Goal: Transaction & Acquisition: Book appointment/travel/reservation

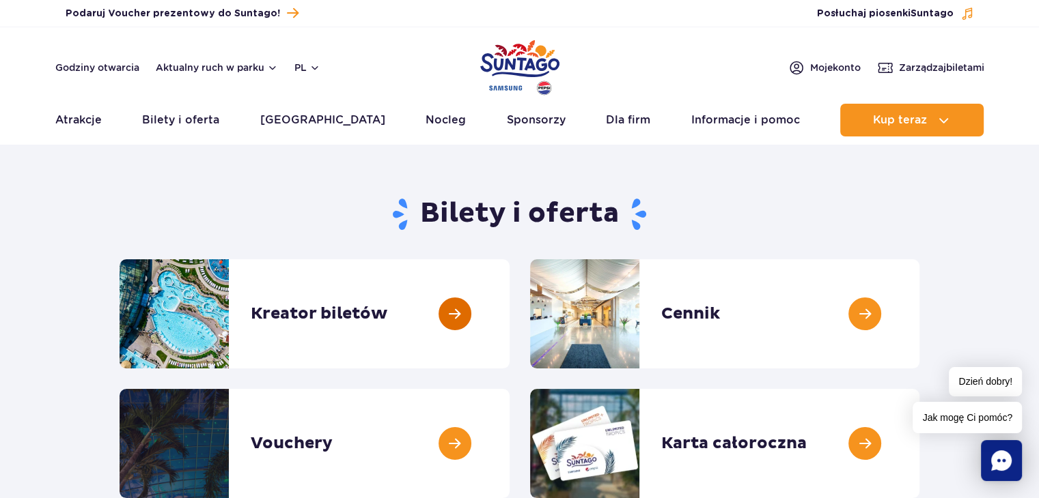
click at [509, 304] on link at bounding box center [509, 313] width 0 height 109
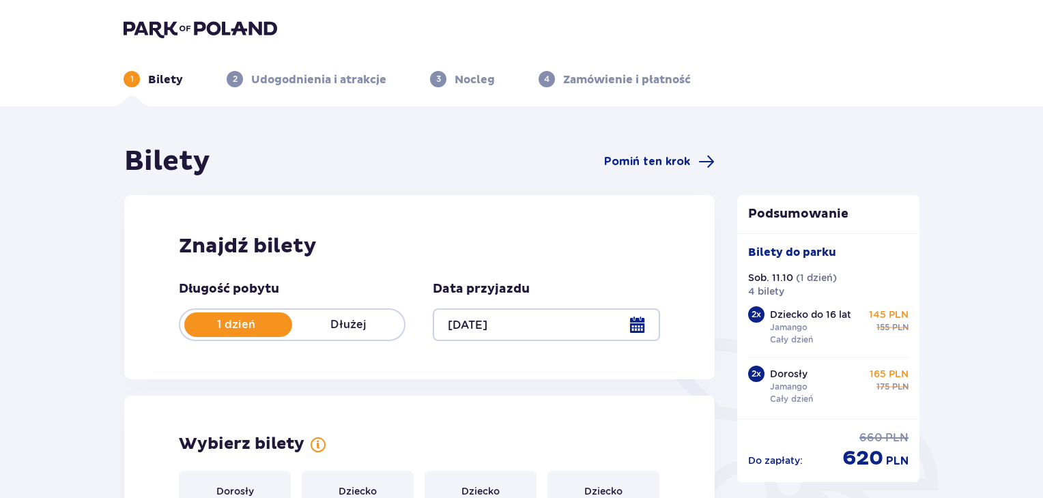
click at [642, 323] on div at bounding box center [546, 325] width 227 height 33
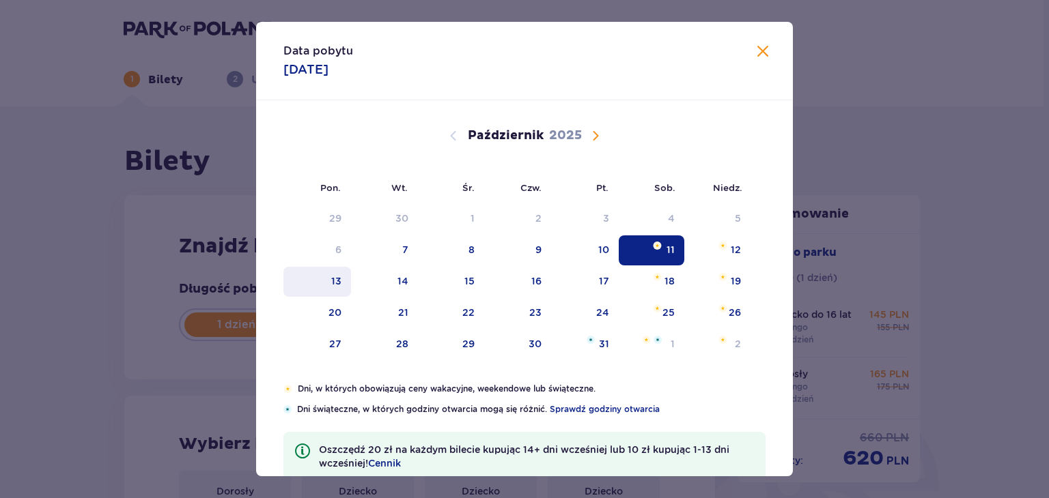
click at [335, 287] on div "13" at bounding box center [336, 281] width 10 height 14
type input "13.10.25"
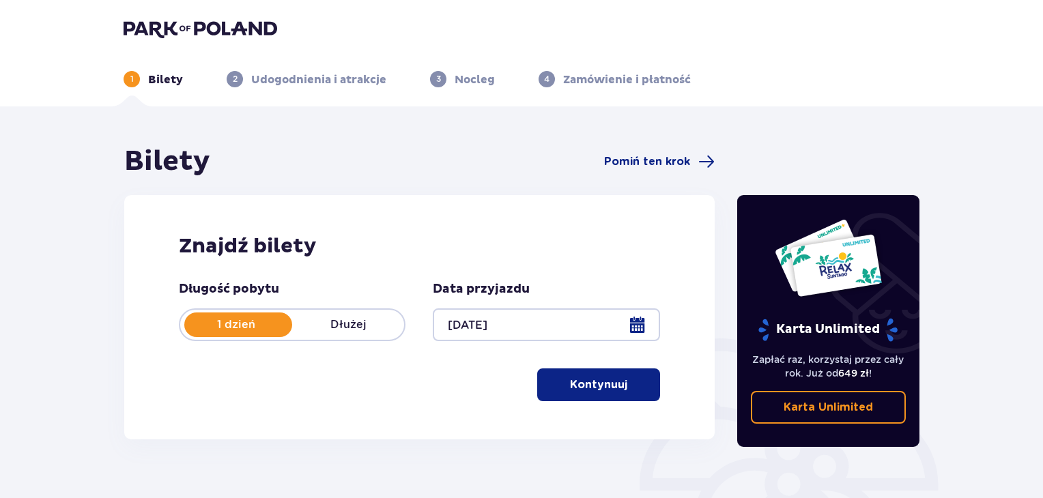
click at [612, 377] on button "Kontynuuj" at bounding box center [598, 385] width 123 height 33
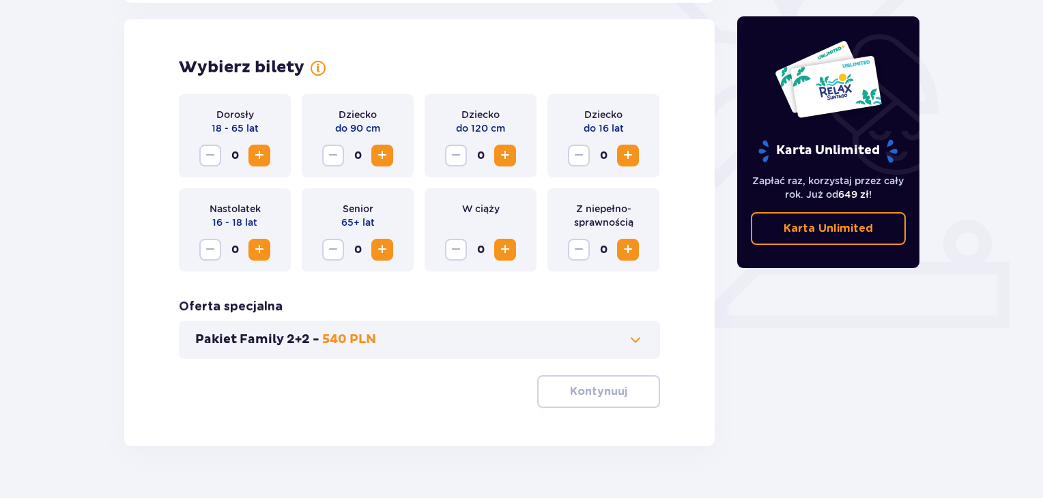
scroll to position [380, 0]
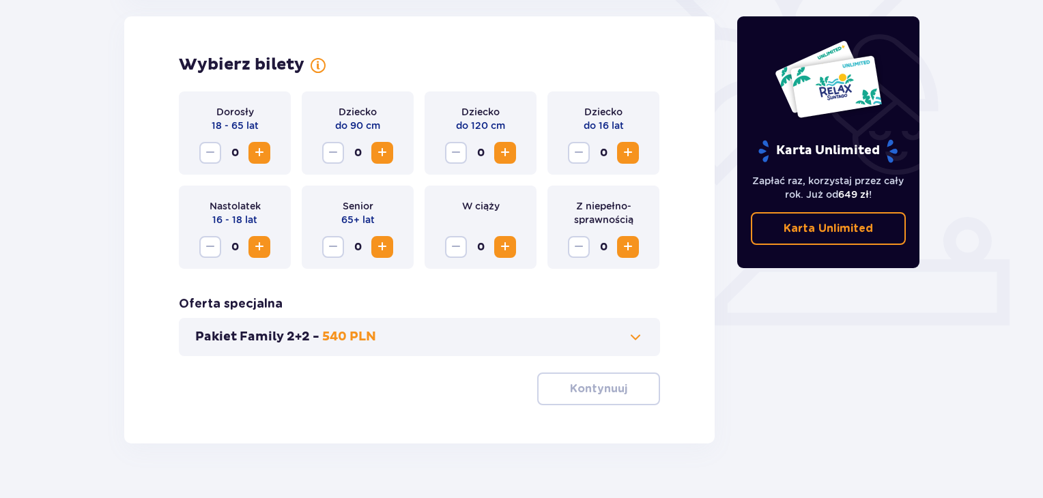
click at [262, 154] on span "Zwiększ" at bounding box center [259, 153] width 16 height 16
click at [630, 152] on span "Zwiększ" at bounding box center [628, 153] width 16 height 16
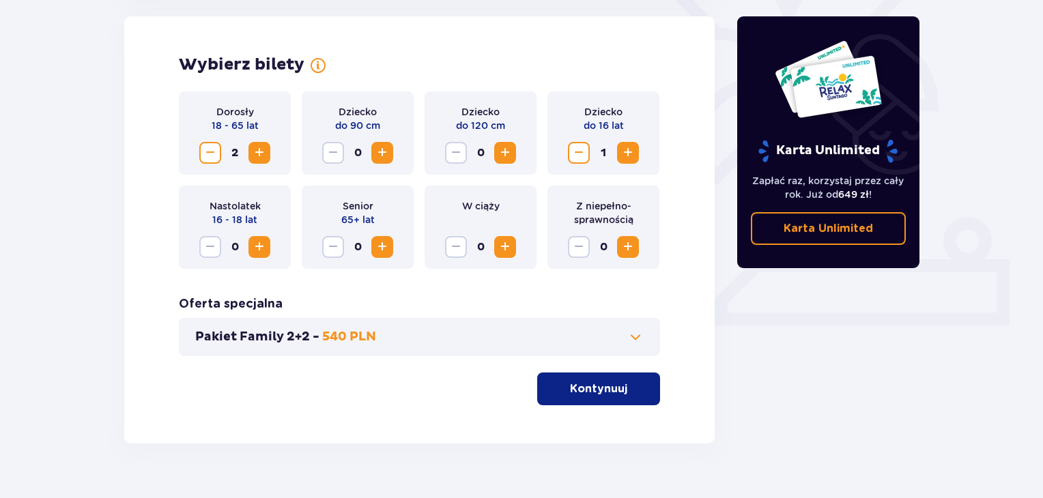
click at [630, 154] on span "Zwiększ" at bounding box center [628, 153] width 16 height 16
click at [600, 389] on p "Kontynuuj" at bounding box center [598, 389] width 57 height 15
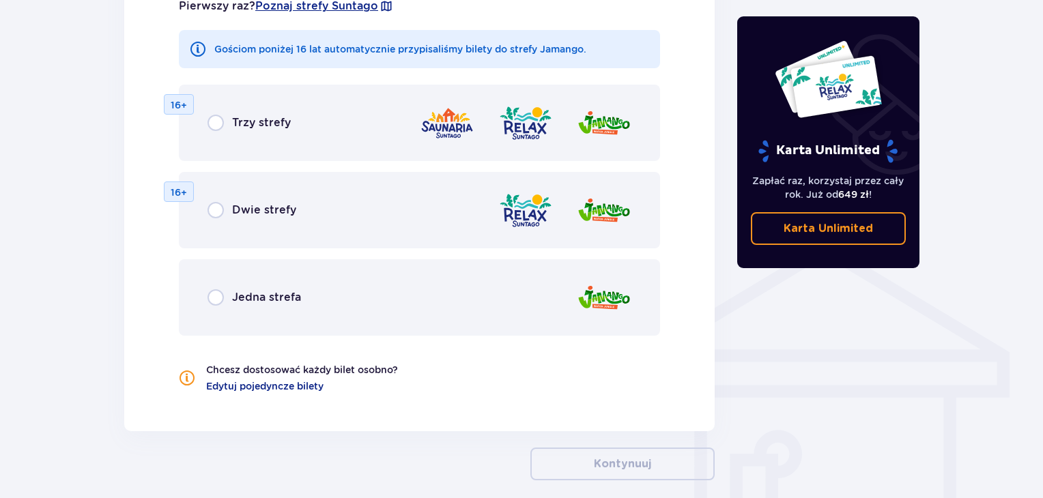
scroll to position [795, 0]
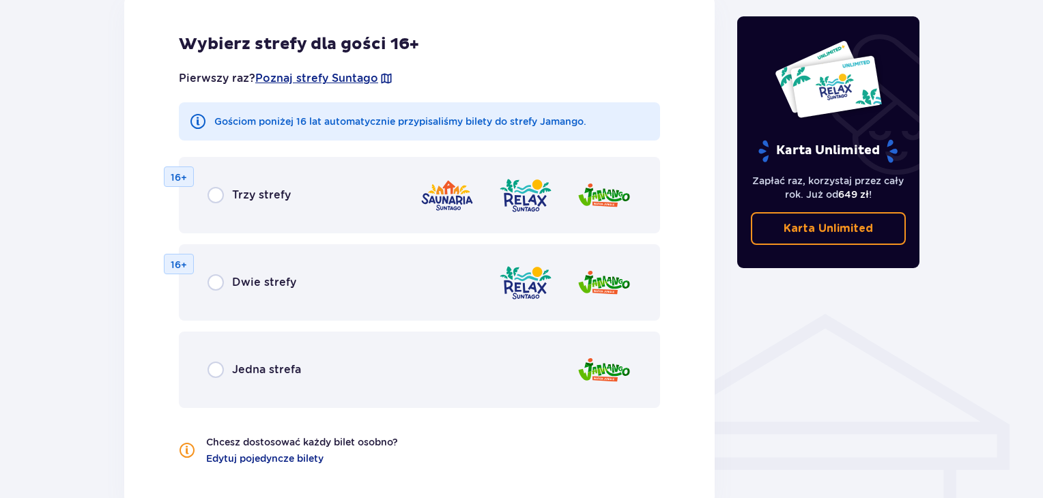
click at [220, 192] on input "radio" at bounding box center [216, 195] width 16 height 16
radio input "true"
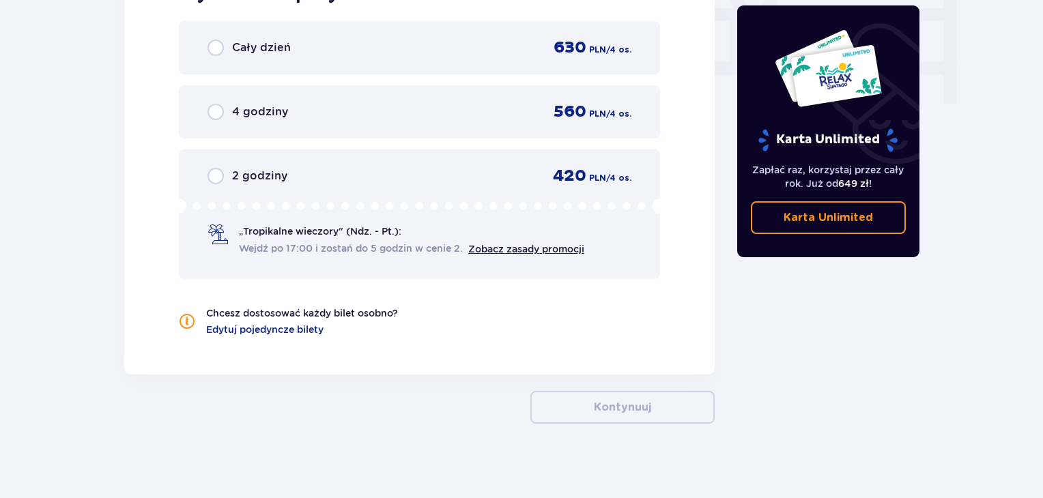
scroll to position [1375, 0]
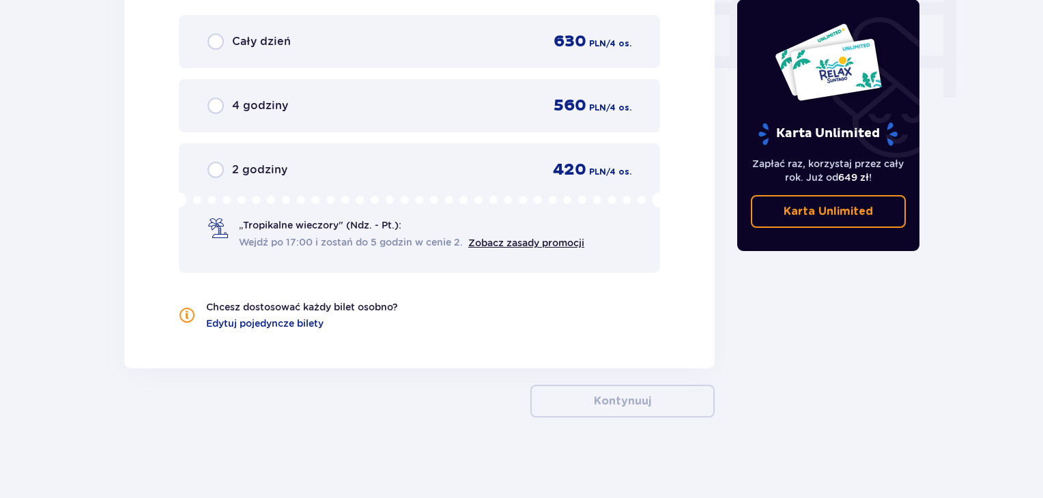
click at [218, 43] on input "radio" at bounding box center [216, 41] width 16 height 16
radio input "true"
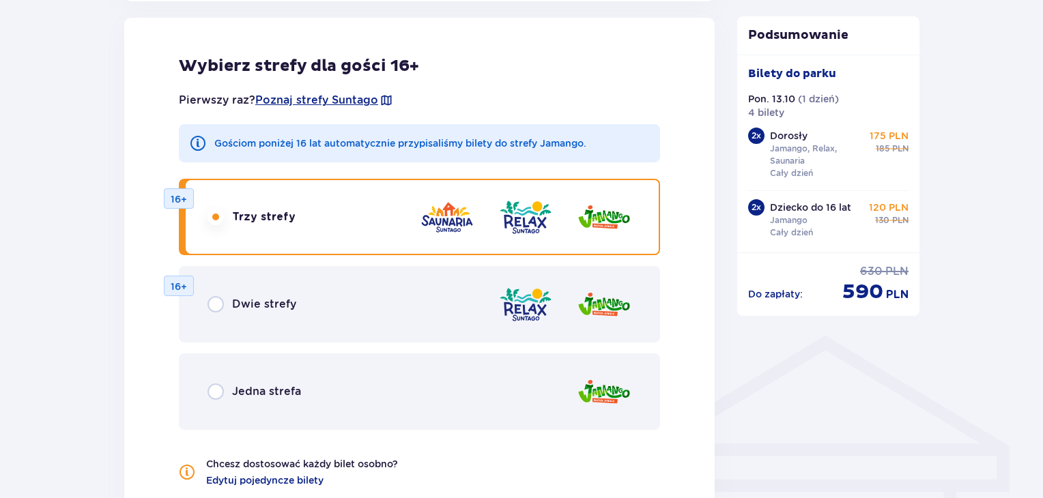
scroll to position [768, 0]
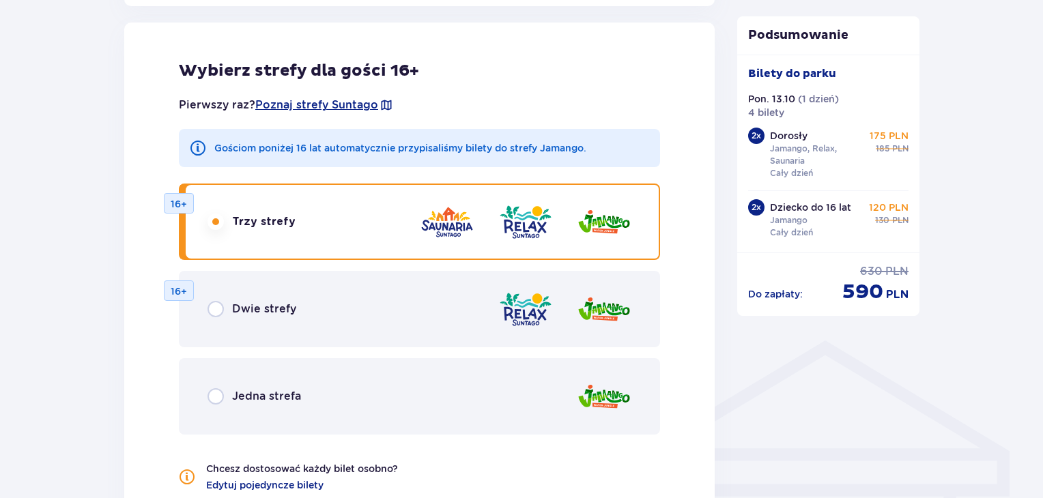
click at [214, 309] on input "radio" at bounding box center [216, 309] width 16 height 16
radio input "true"
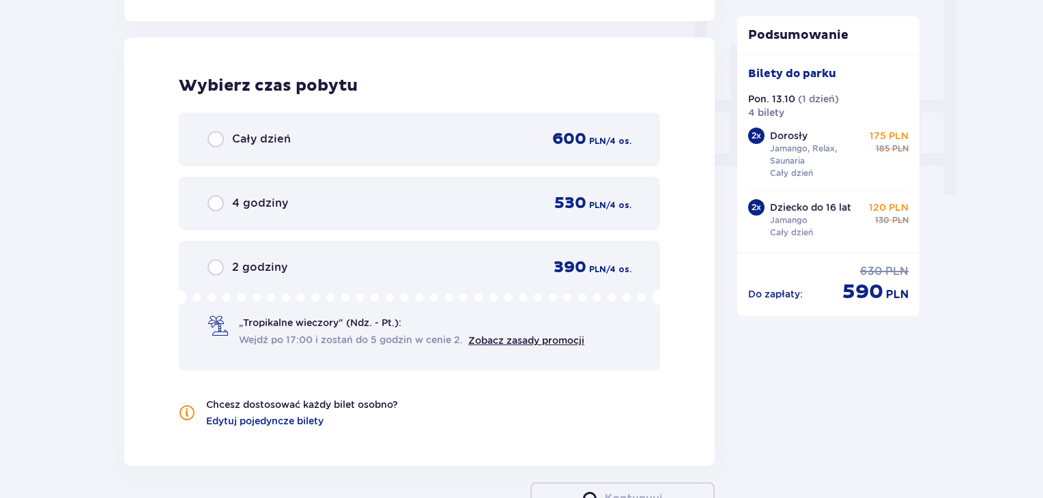
scroll to position [1282, 0]
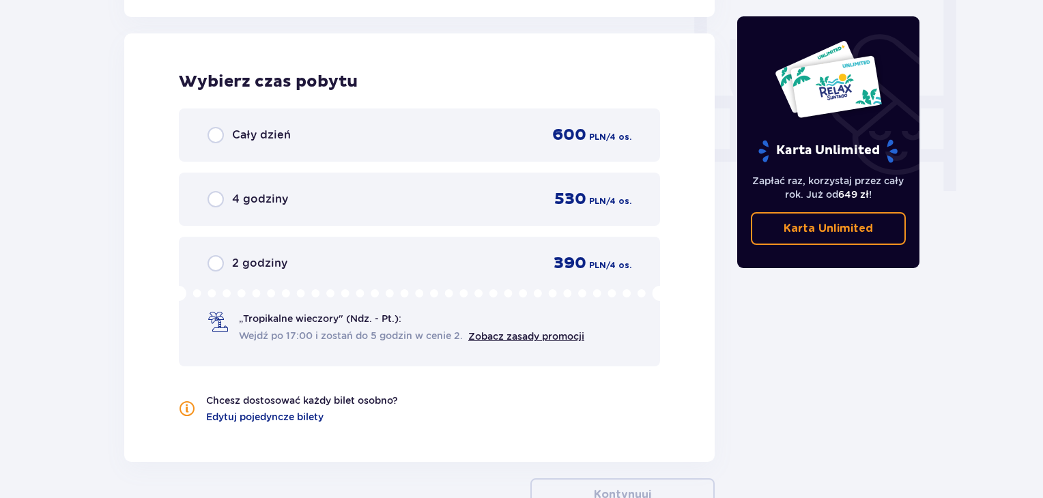
click at [218, 137] on input "radio" at bounding box center [216, 135] width 16 height 16
radio input "true"
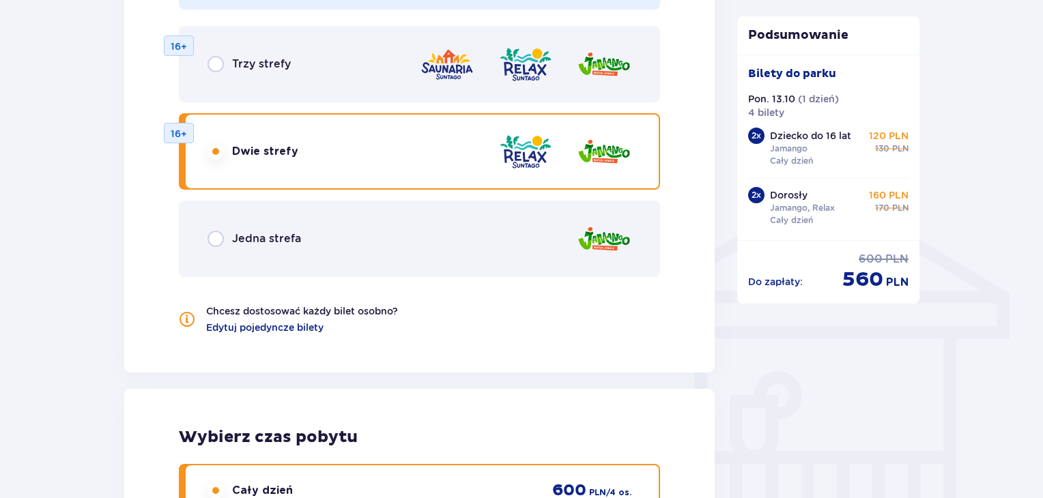
scroll to position [905, 0]
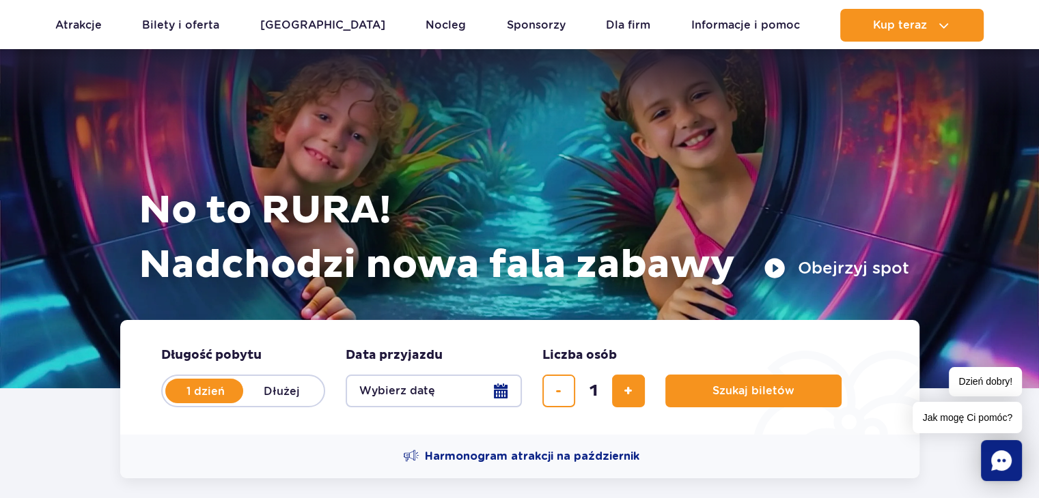
scroll to position [273, 0]
